Goal: Task Accomplishment & Management: Use online tool/utility

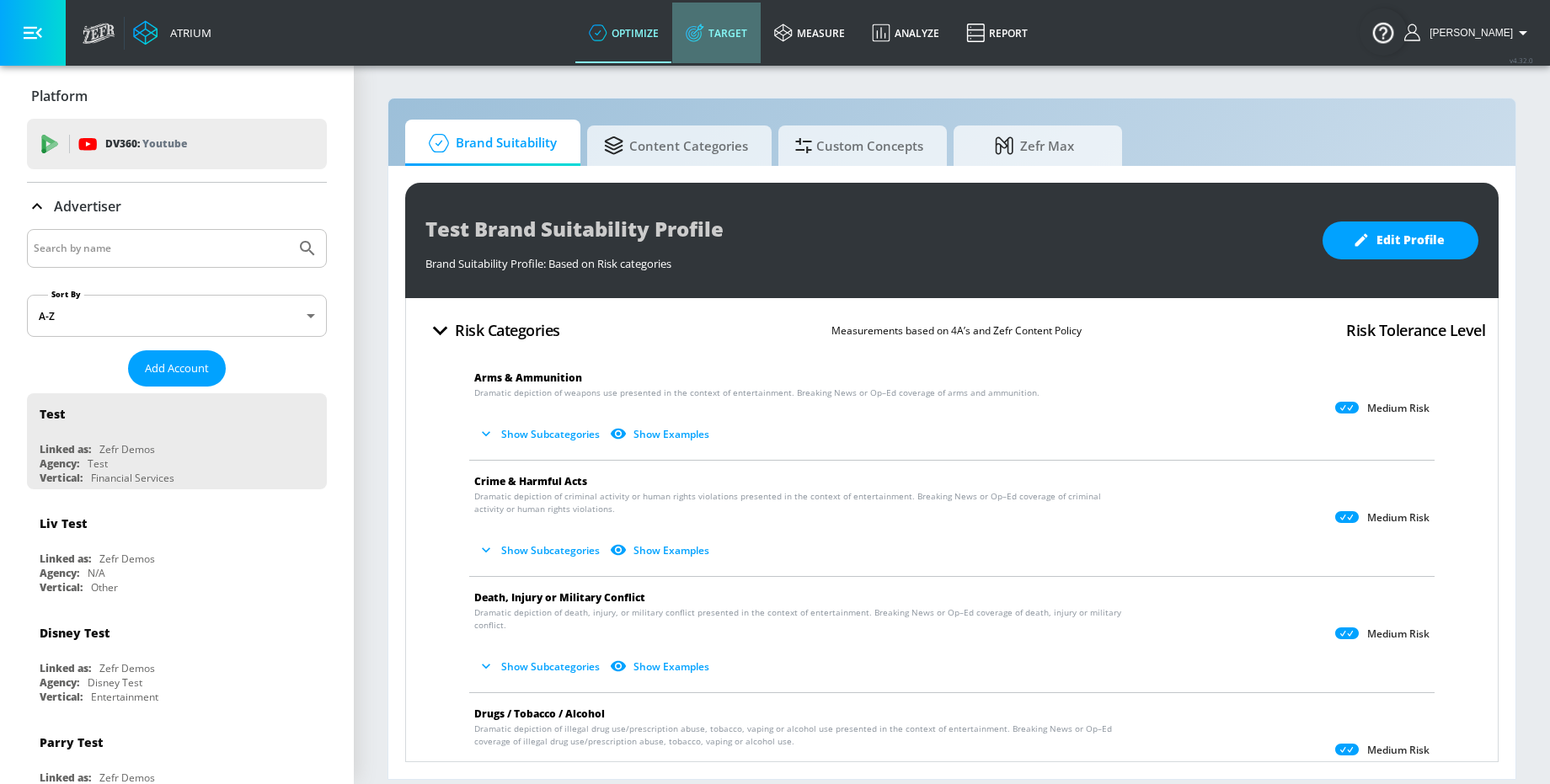
click at [719, 48] on link "Target" at bounding box center [717, 32] width 88 height 60
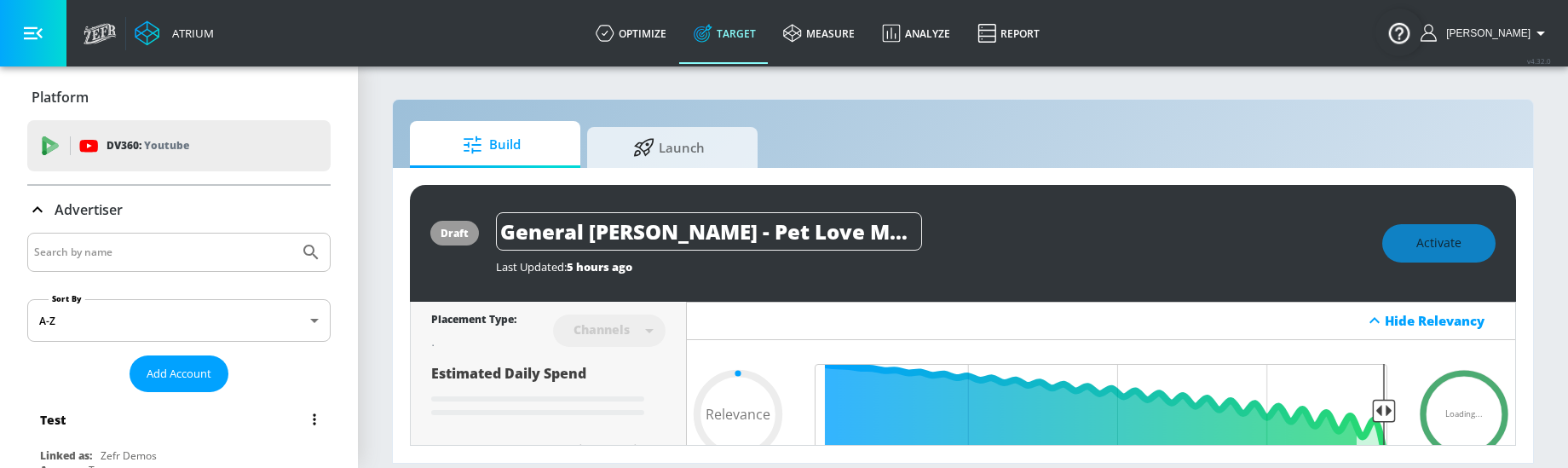
type input "0.6"
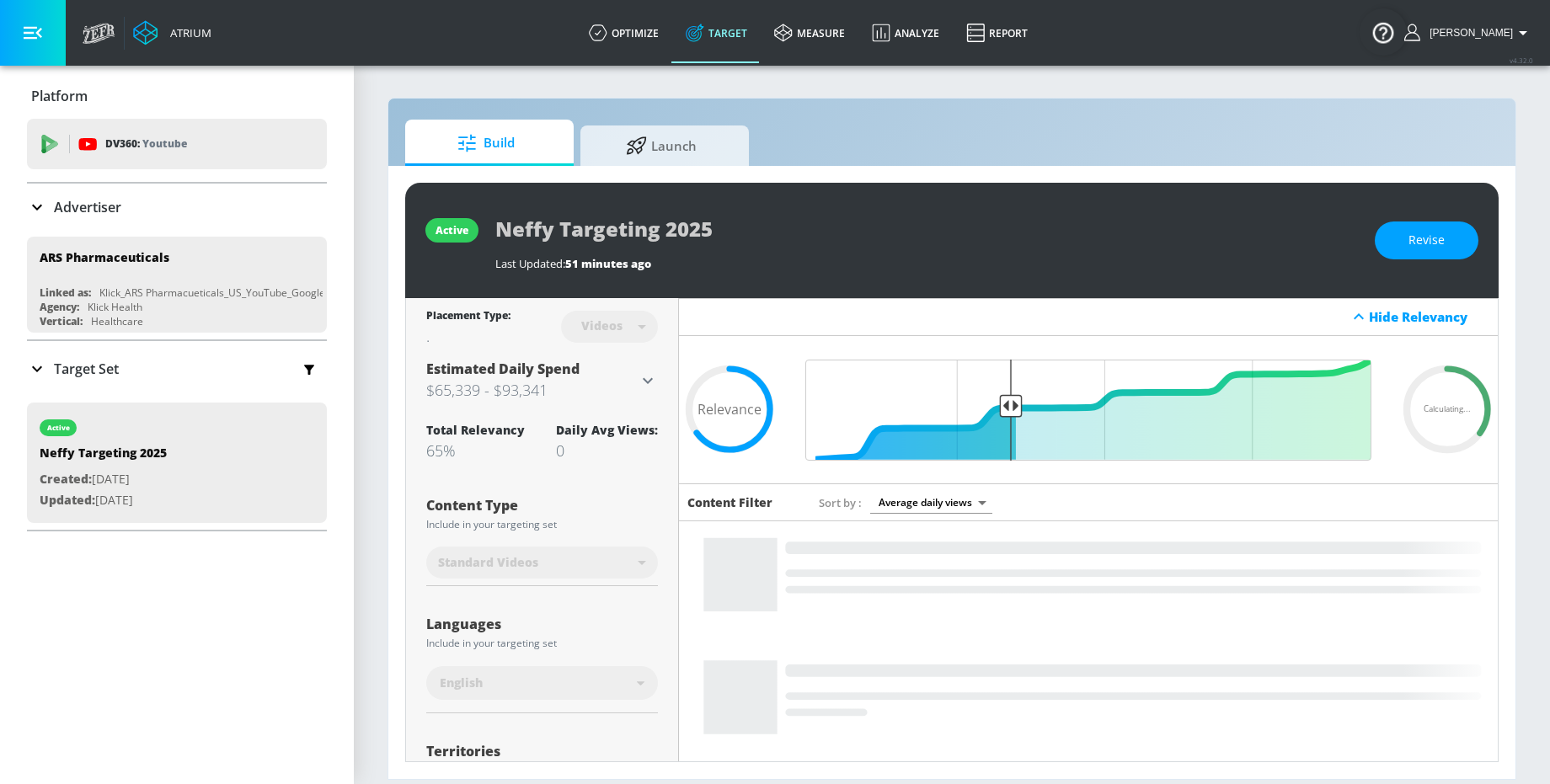
click at [851, 96] on section "Build Launch active Neffy Targeting 2025 Last Updated: 51 minutes ago Revise Pl…" at bounding box center [951, 424] width 1196 height 720
click at [643, 33] on link "optimize" at bounding box center [623, 32] width 97 height 60
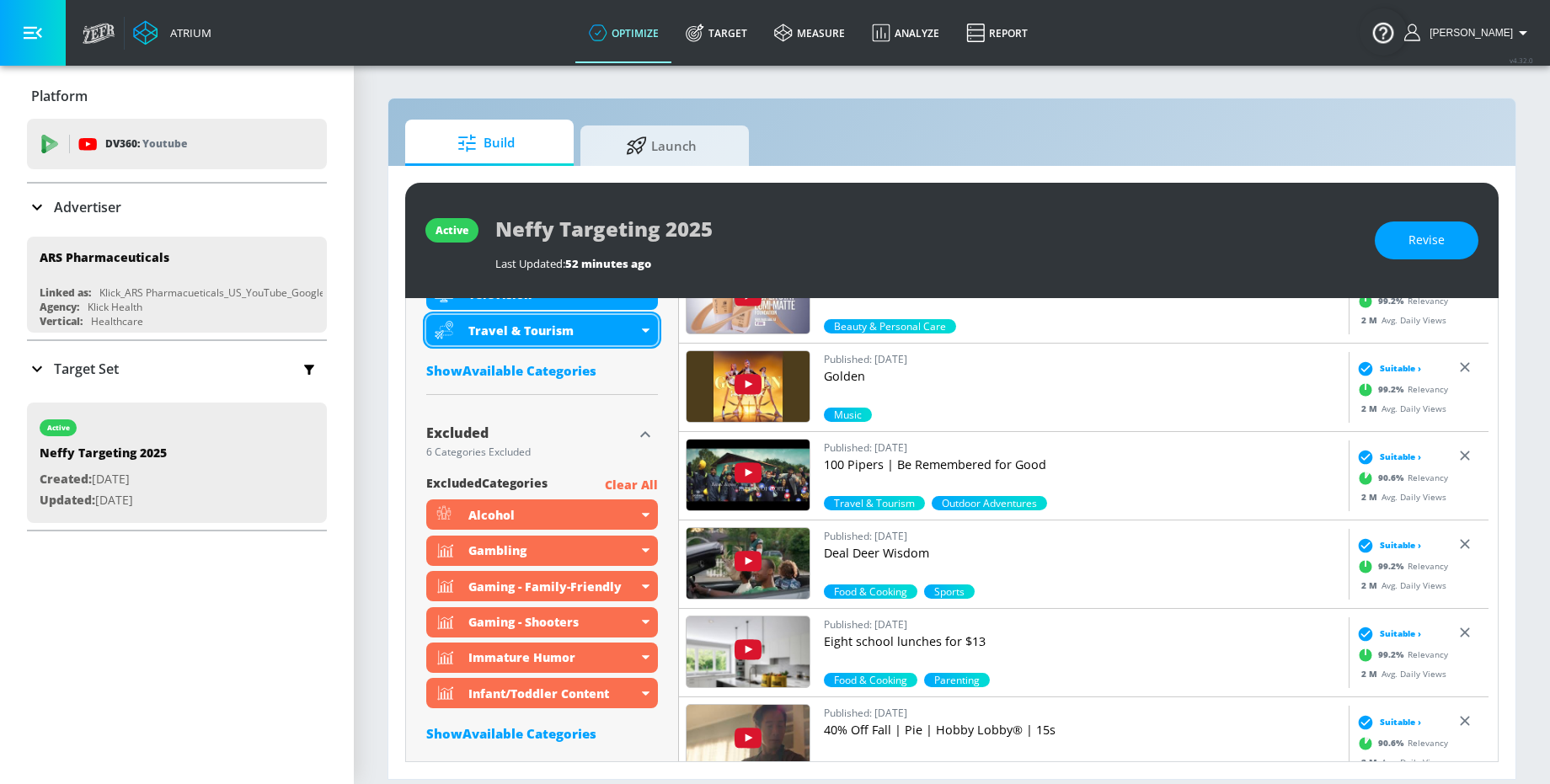
scroll to position [1139, 0]
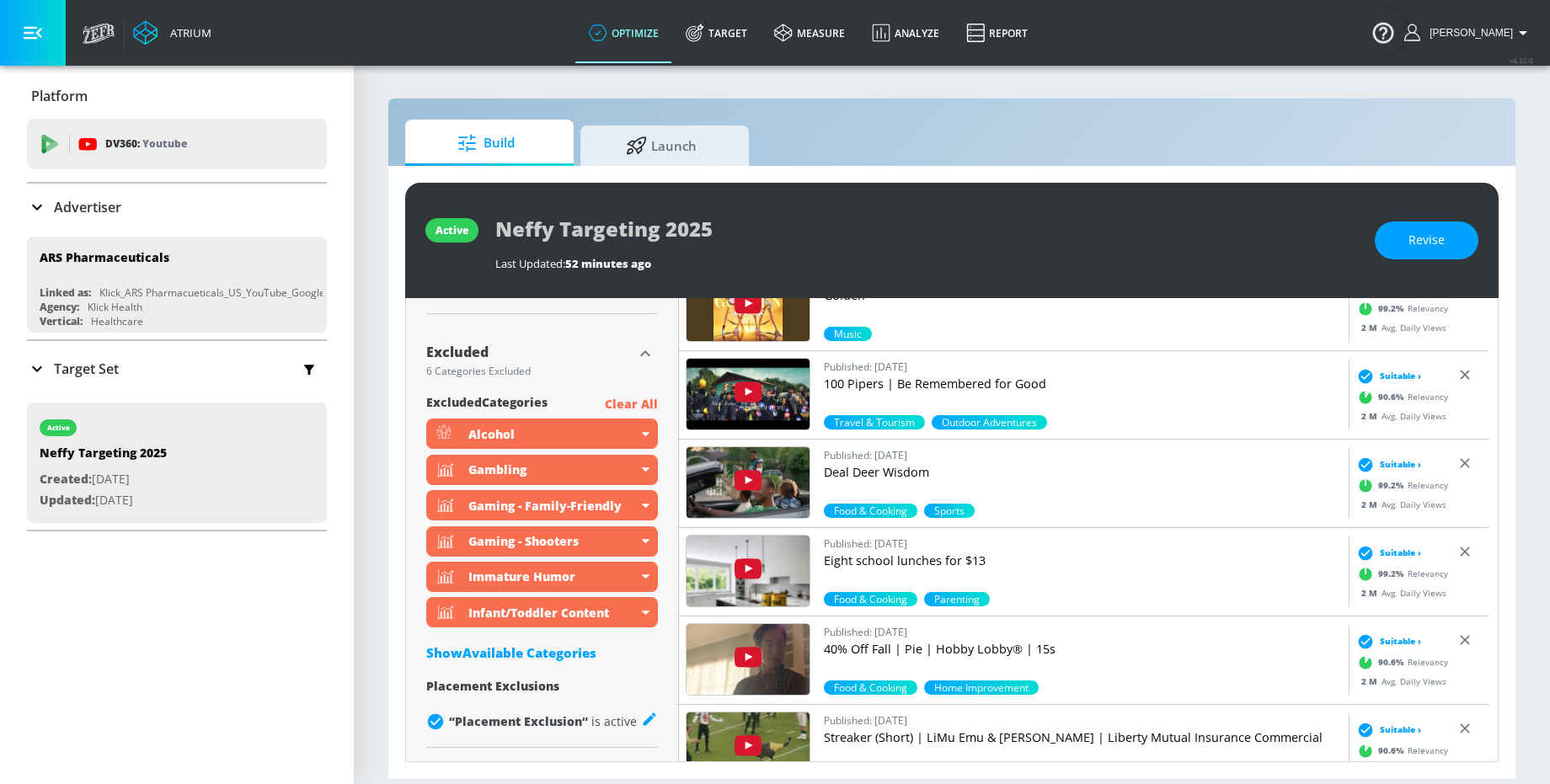
click at [577, 659] on div "Show Available Categories" at bounding box center [542, 652] width 232 height 17
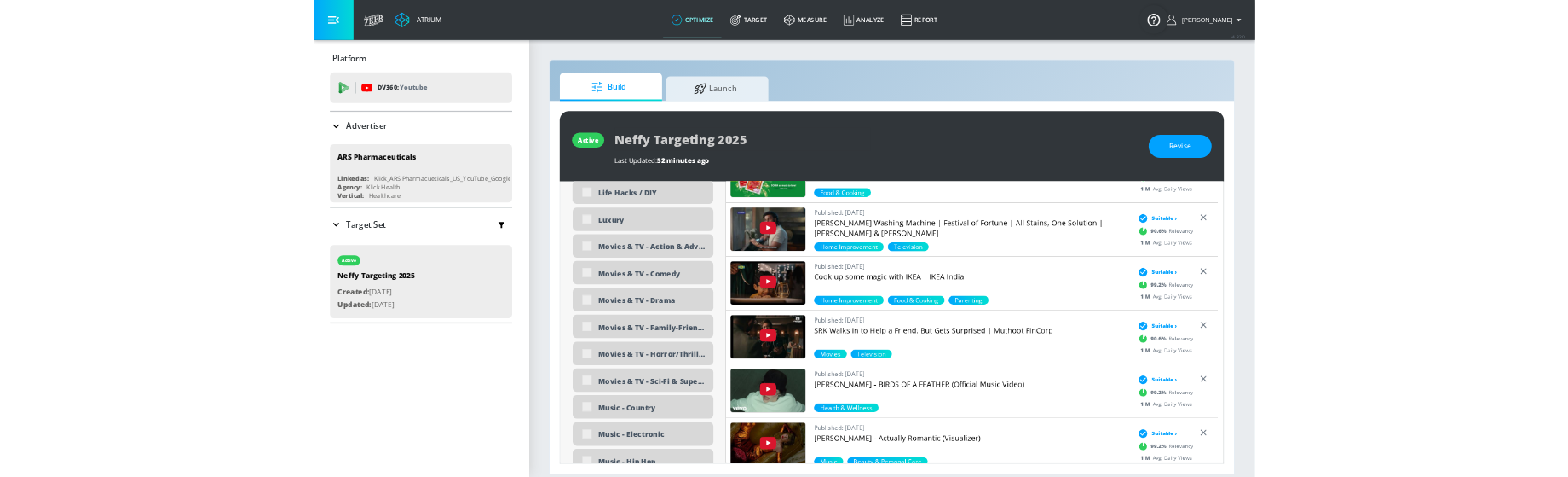
scroll to position [3492, 0]
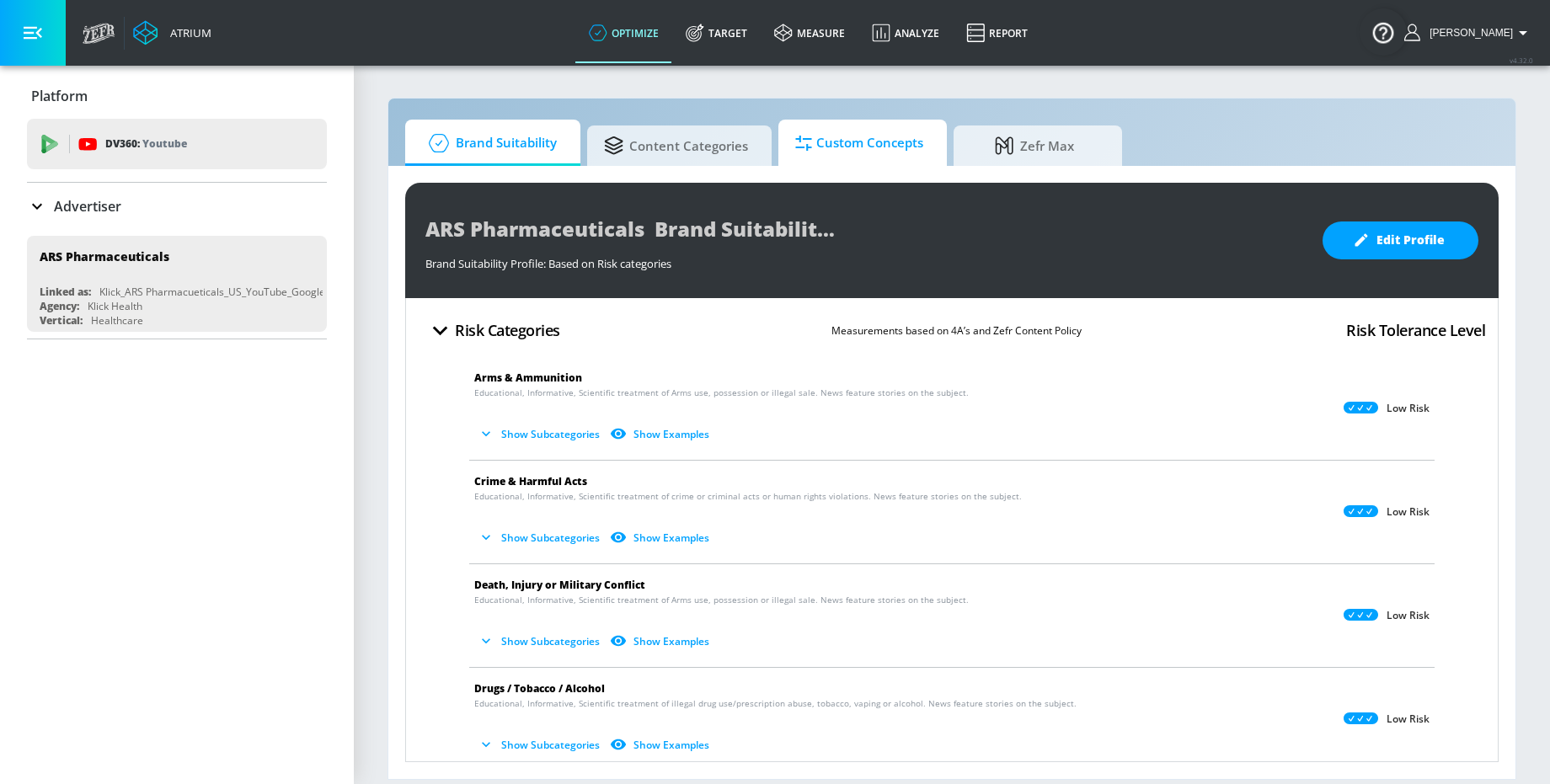
click at [904, 144] on span "Custom Concepts" at bounding box center [859, 143] width 128 height 41
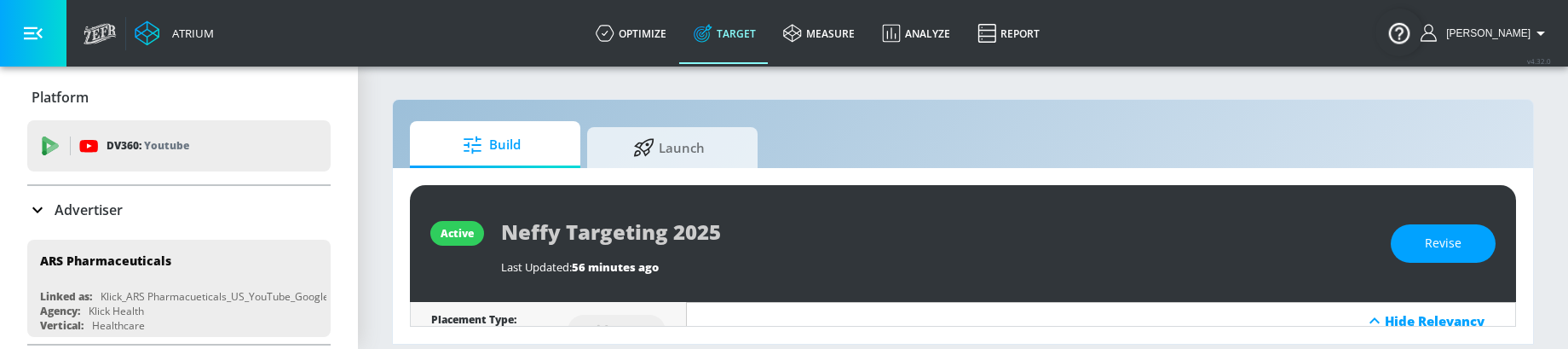
type input "0.65"
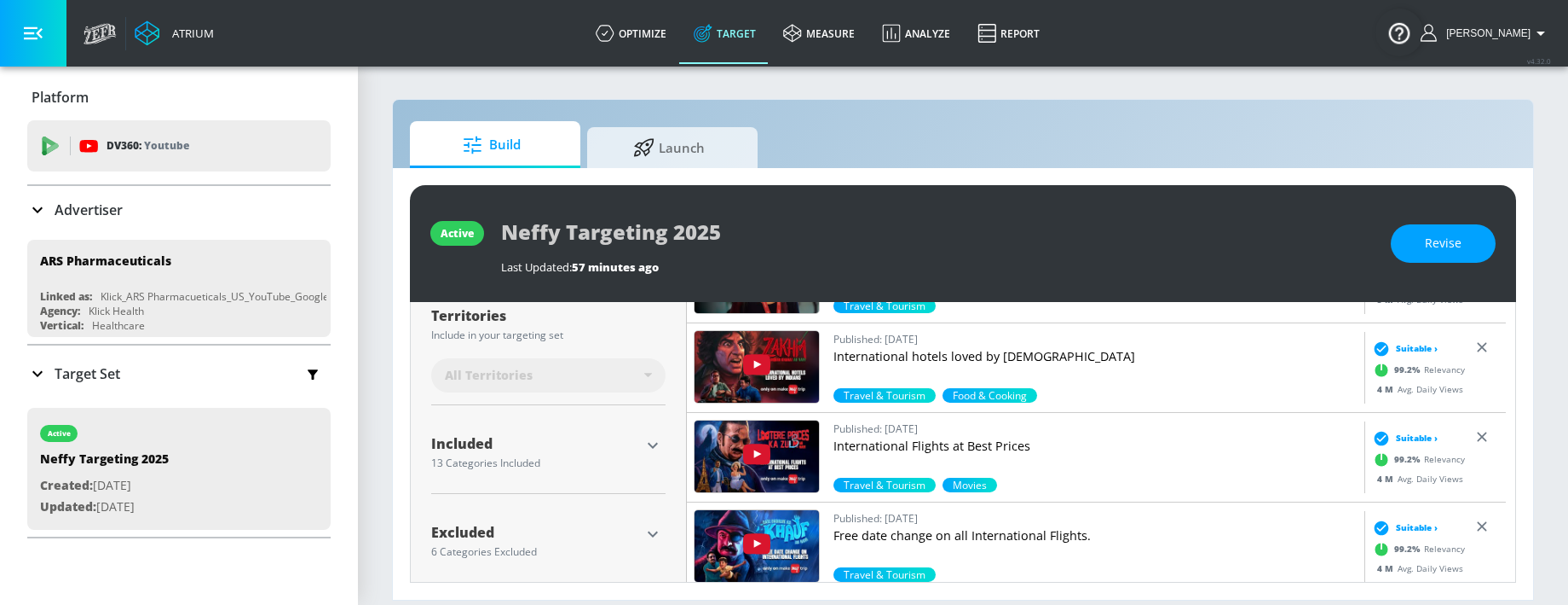
scroll to position [460, 0]
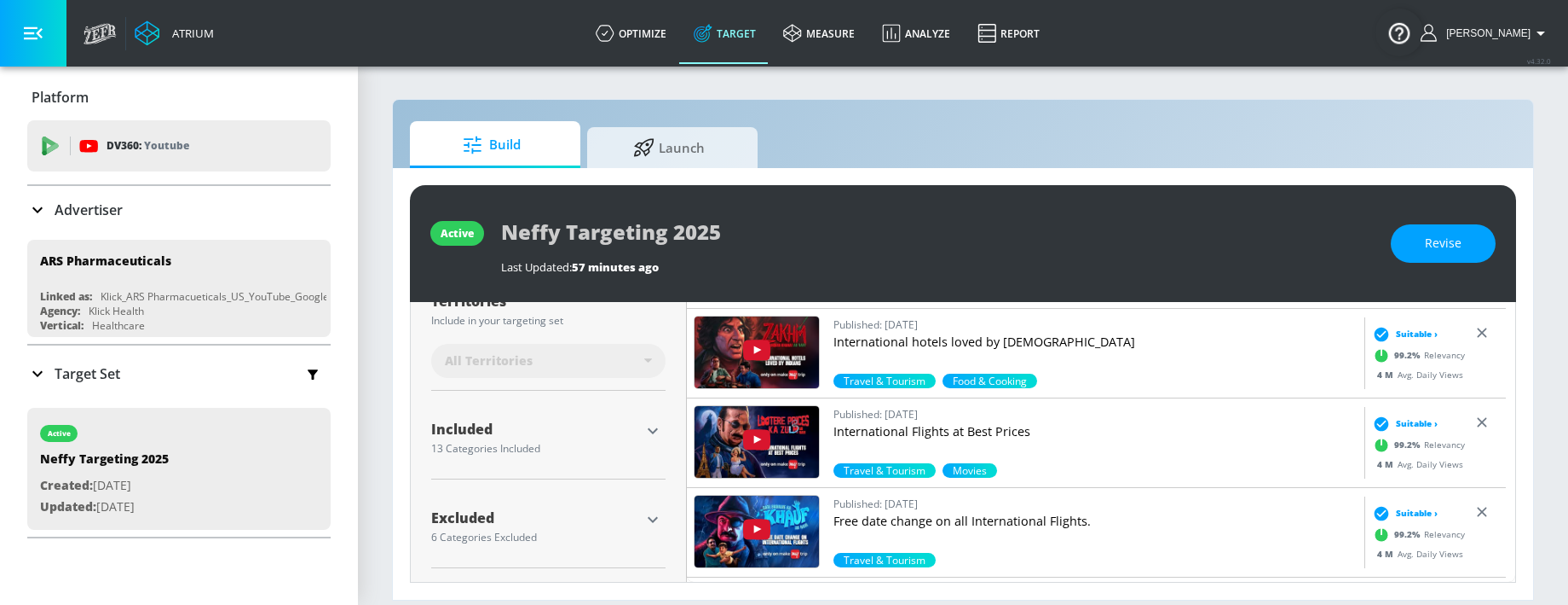
click at [635, 348] on div "Included" at bounding box center [535, 429] width 209 height 14
click at [646, 348] on icon "button" at bounding box center [653, 430] width 20 height 20
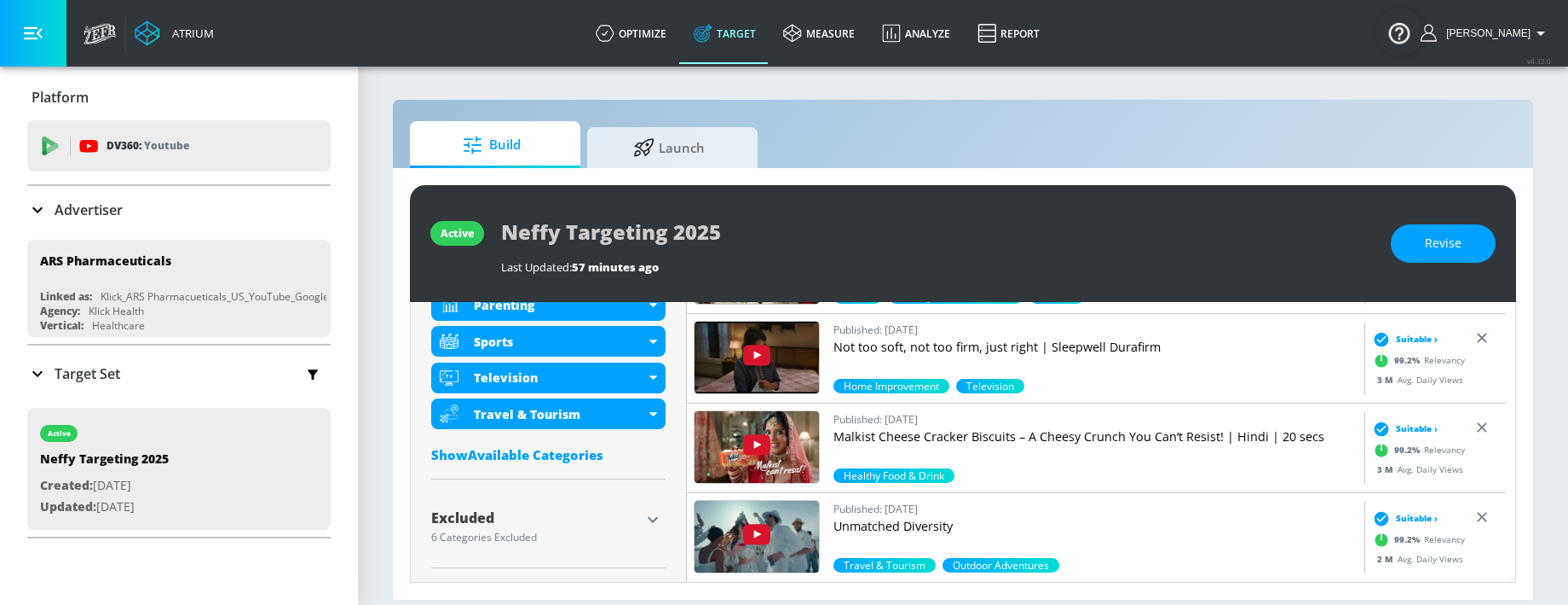
scroll to position [989, 0]
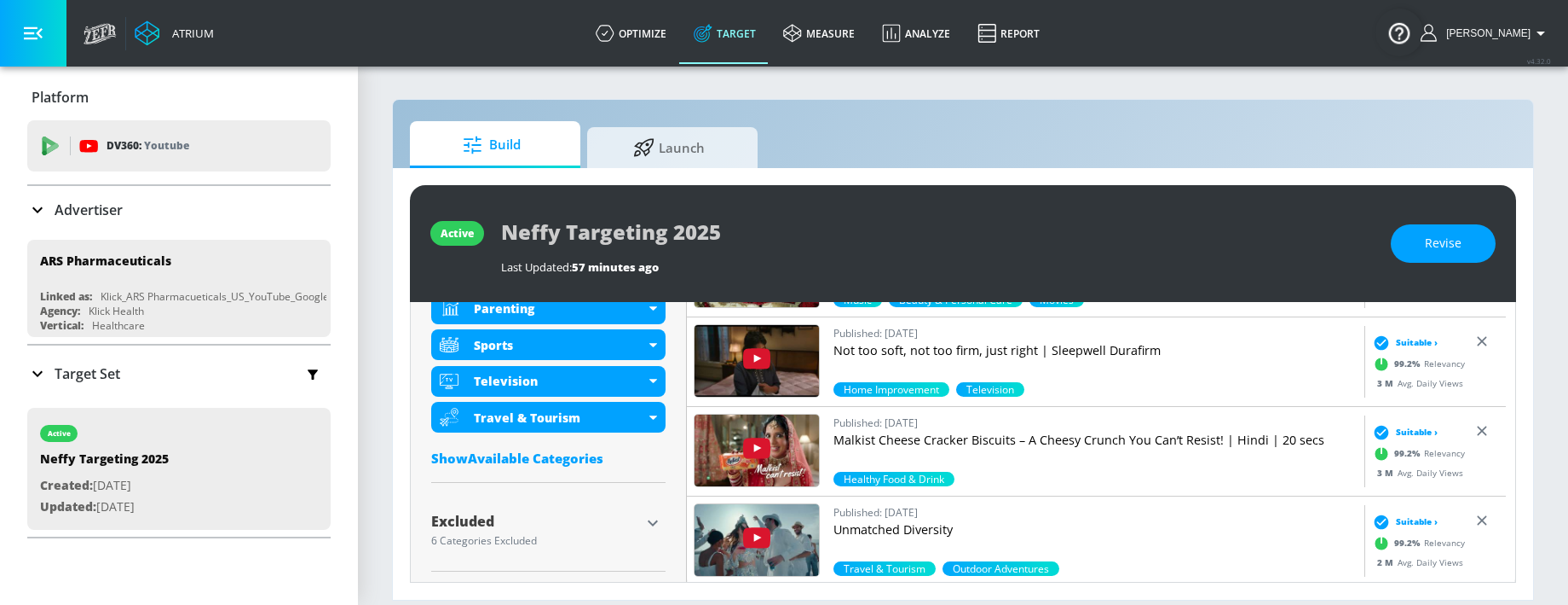
click at [548, 348] on div "Show Available Categories" at bounding box center [548, 458] width 235 height 17
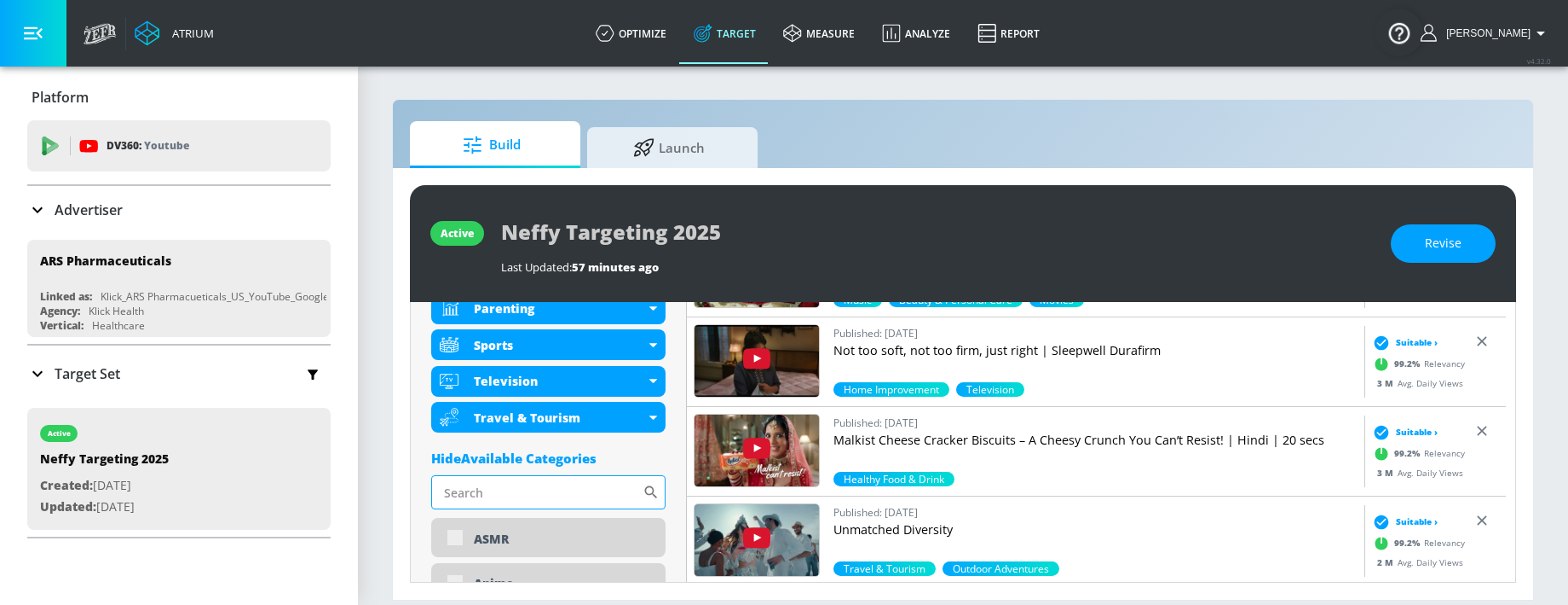
click at [546, 348] on input "Sort By" at bounding box center [536, 492] width 211 height 34
paste input "Parenting - current definition"
type input "Parenting - current definition"
click at [652, 348] on icon at bounding box center [651, 492] width 17 height 17
click at [645, 348] on icon at bounding box center [651, 493] width 13 height 13
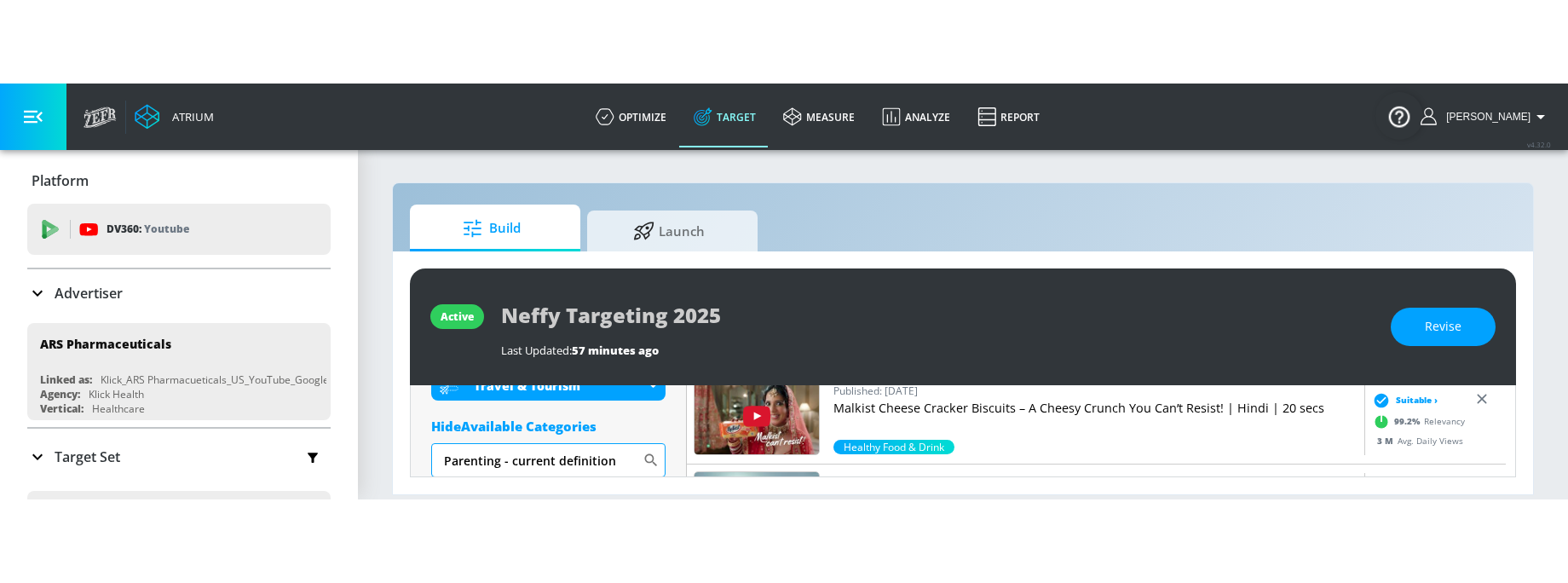
scroll to position [1105, 0]
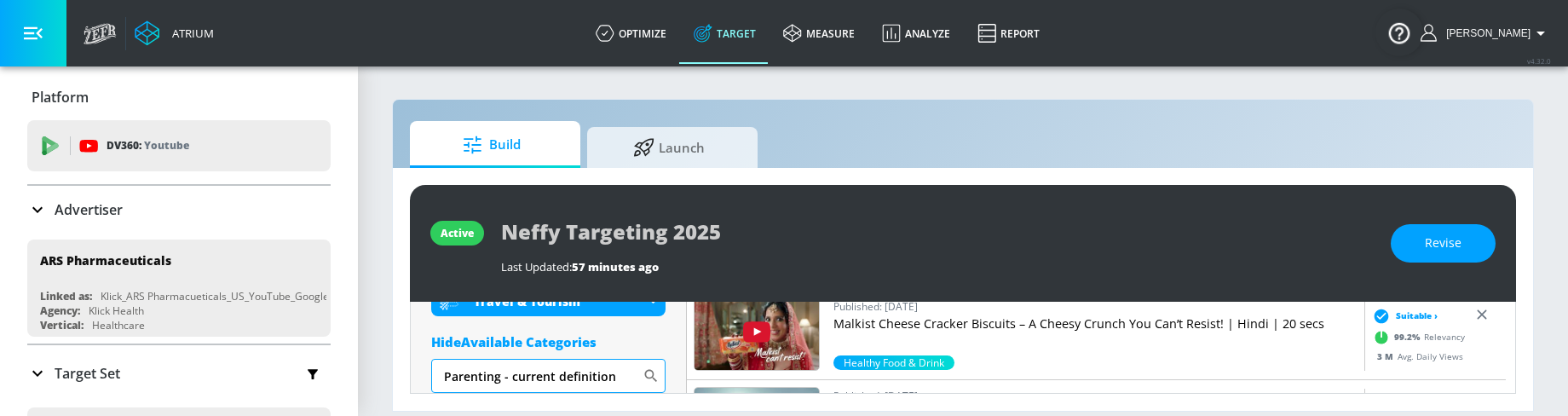
click at [648, 348] on icon at bounding box center [651, 377] width 13 height 13
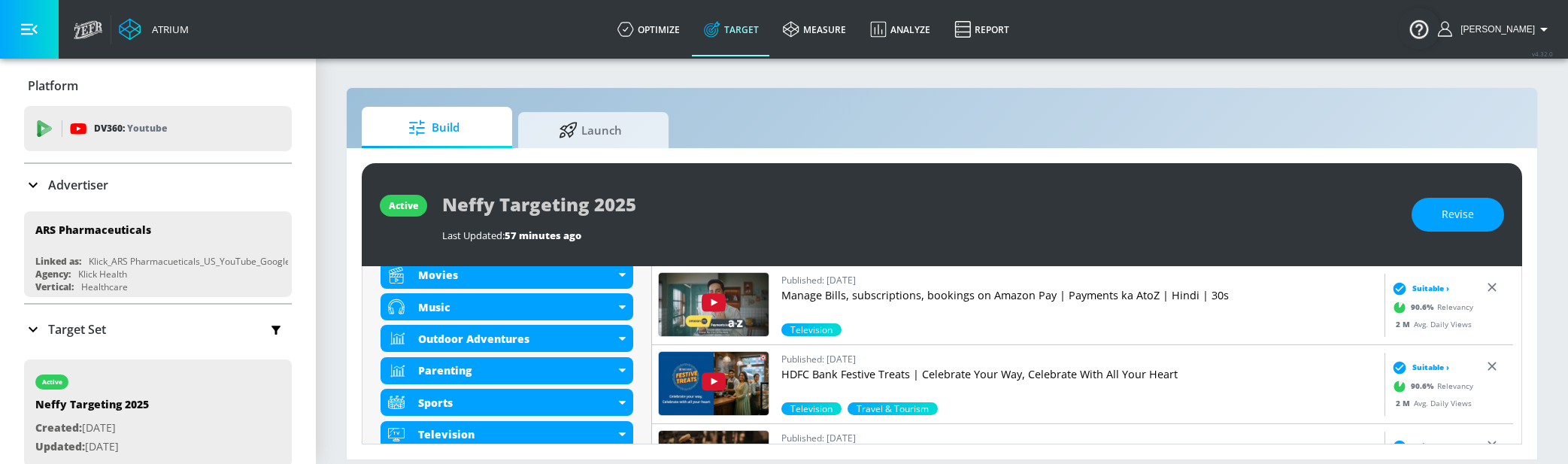
scroll to position [476, 0]
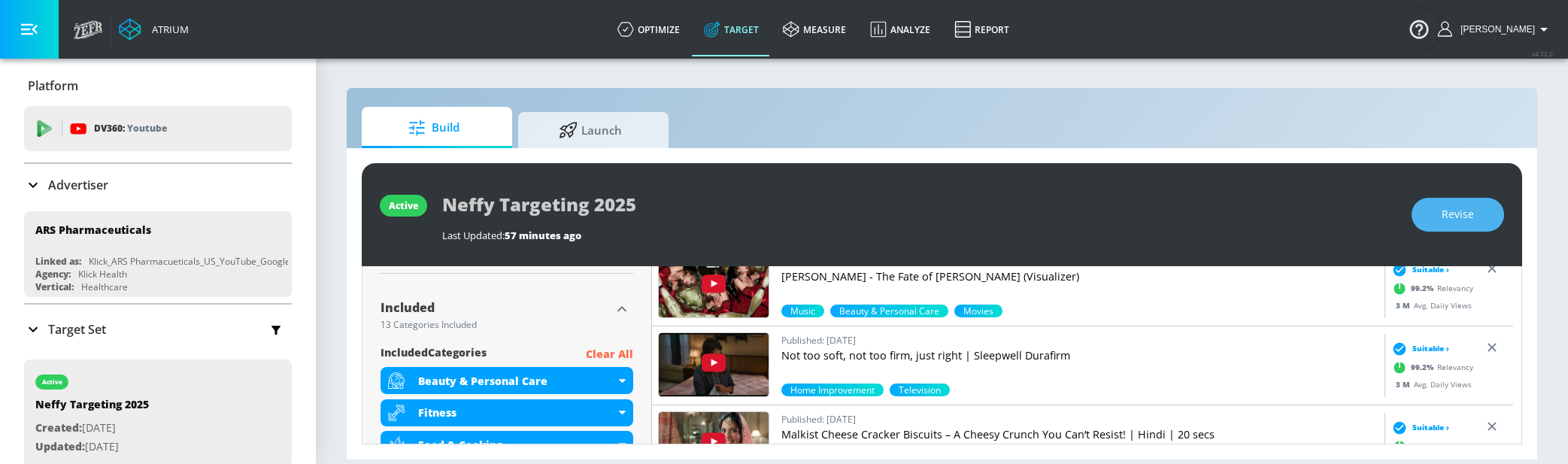
click at [1371, 219] on span "Revise" at bounding box center [1458, 214] width 32 height 19
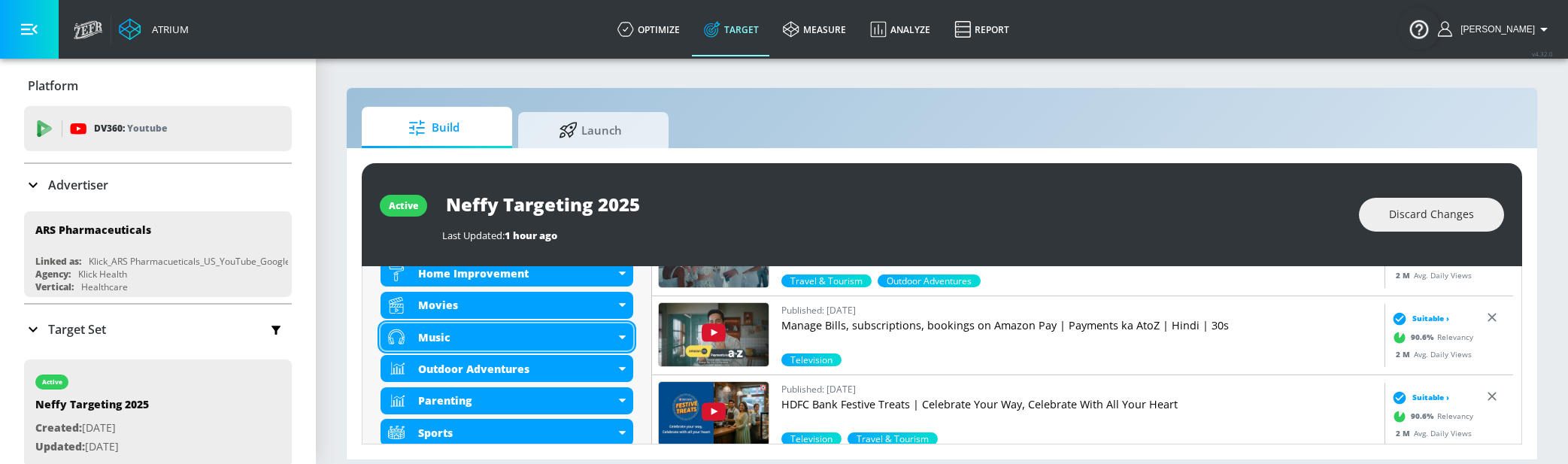
scroll to position [951, 0]
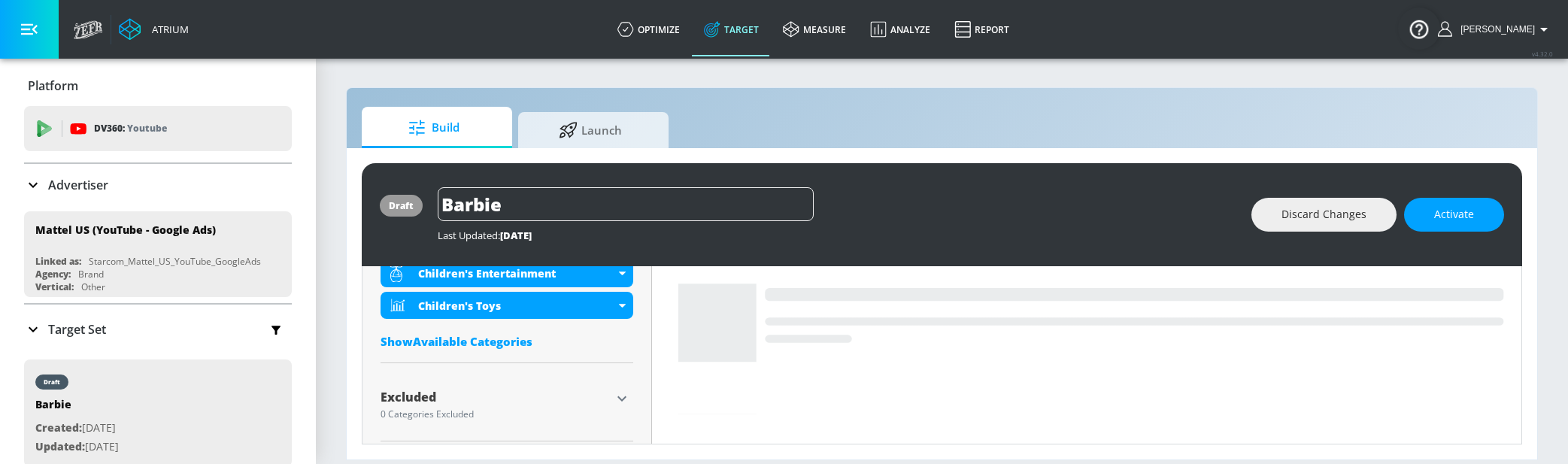
scroll to position [618, 0]
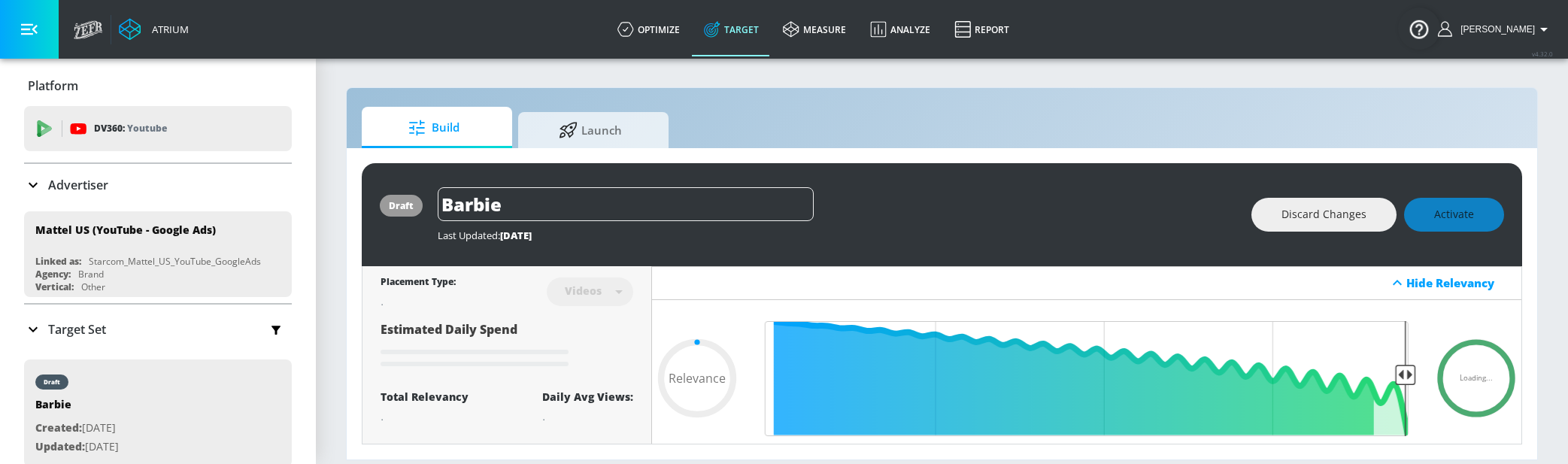
type input "0.65"
